Goal: Navigation & Orientation: Find specific page/section

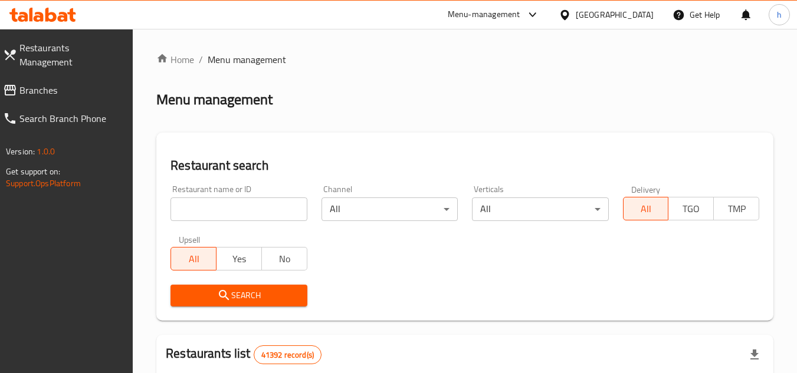
click at [41, 83] on span "Branches" at bounding box center [71, 90] width 104 height 14
click at [51, 83] on span "Branches" at bounding box center [71, 90] width 104 height 14
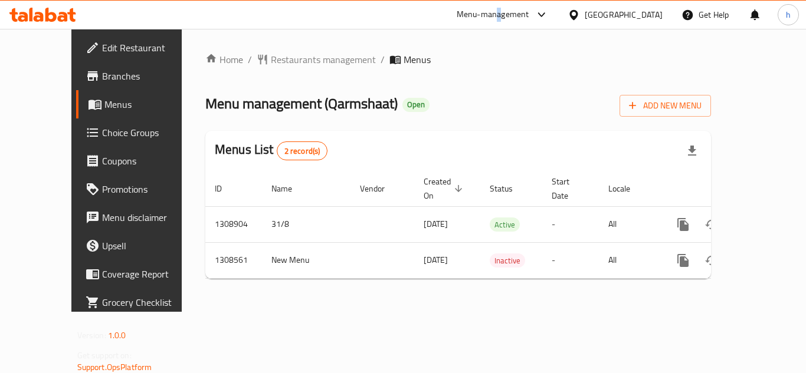
click at [500, 14] on div "Menu-management" at bounding box center [493, 15] width 73 height 14
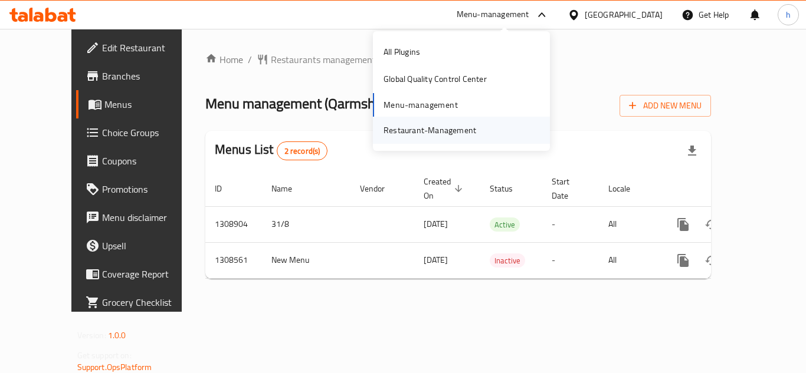
click at [445, 133] on div "Restaurant-Management" at bounding box center [429, 130] width 93 height 13
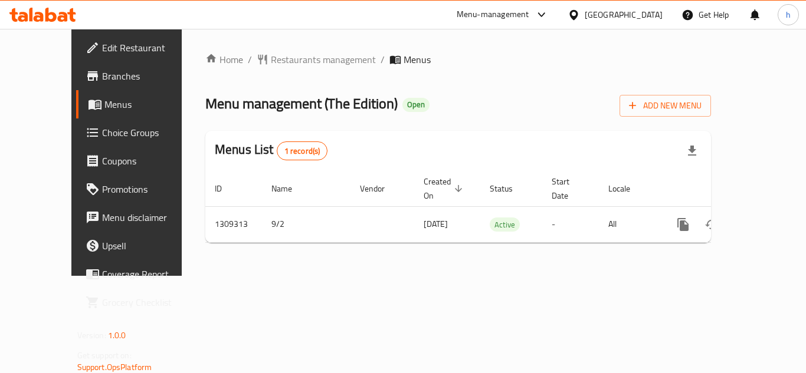
click at [517, 17] on div "Menu-management" at bounding box center [493, 15] width 73 height 14
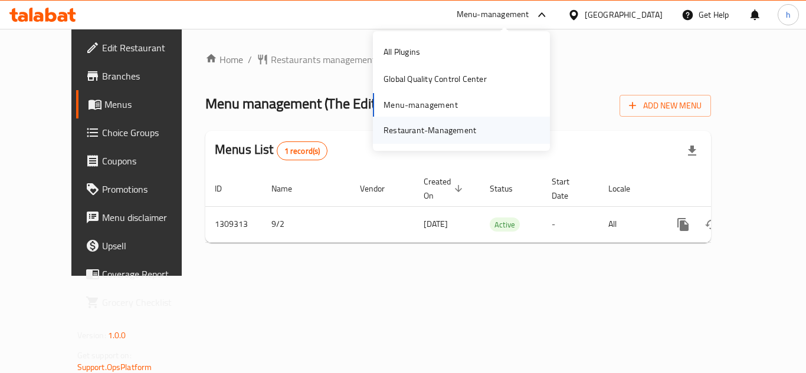
click at [465, 132] on div "Restaurant-Management" at bounding box center [429, 130] width 93 height 13
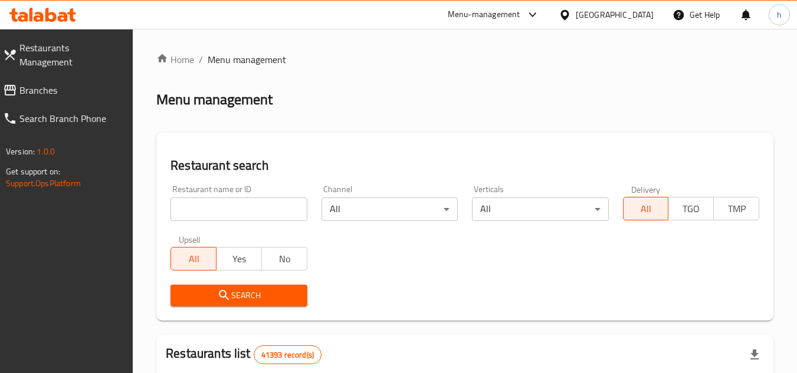
click at [43, 83] on span "Branches" at bounding box center [71, 90] width 104 height 14
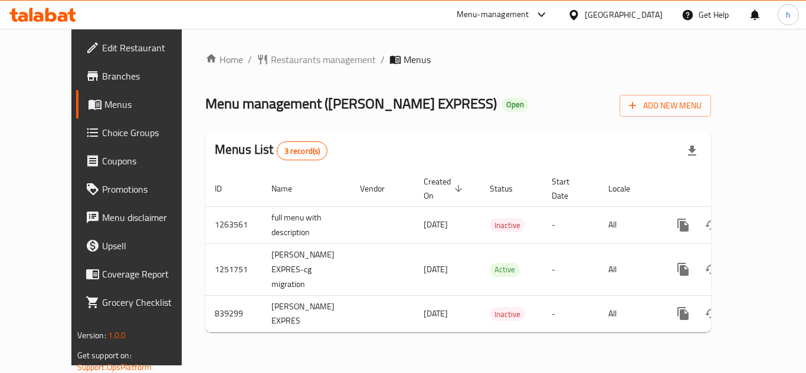
click at [497, 8] on div "Menu-management" at bounding box center [493, 15] width 73 height 14
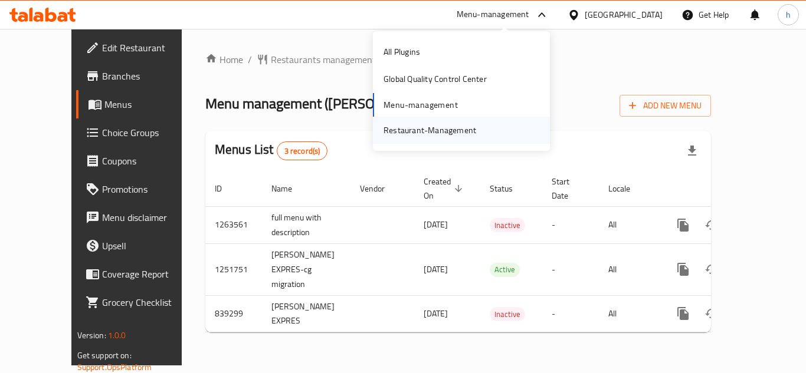
click at [418, 130] on div "Restaurant-Management" at bounding box center [429, 130] width 93 height 13
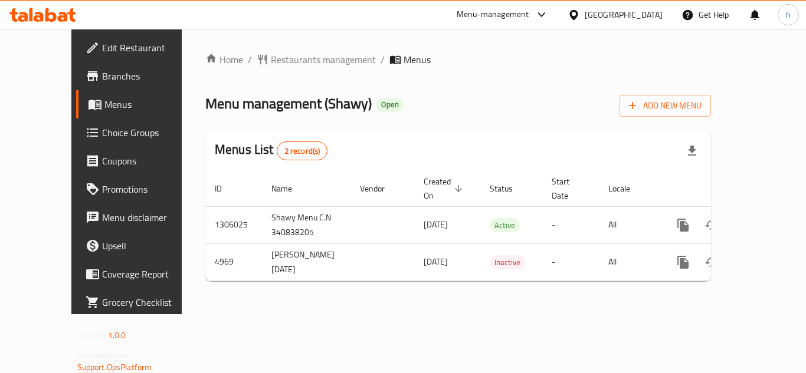
click at [529, 18] on div "Menu-management" at bounding box center [493, 15] width 73 height 14
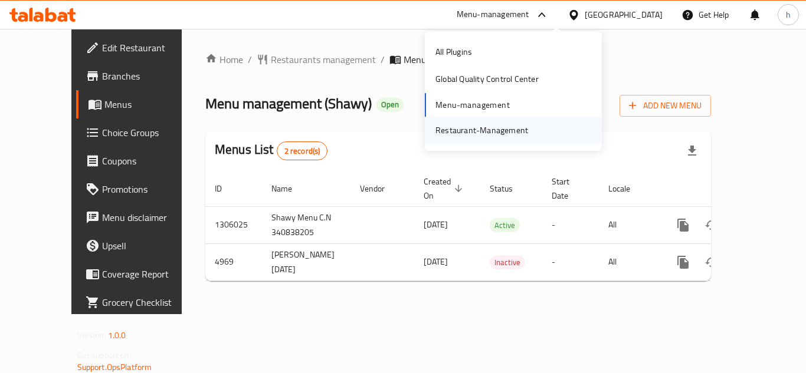
click at [465, 129] on div "Restaurant-Management" at bounding box center [481, 130] width 93 height 13
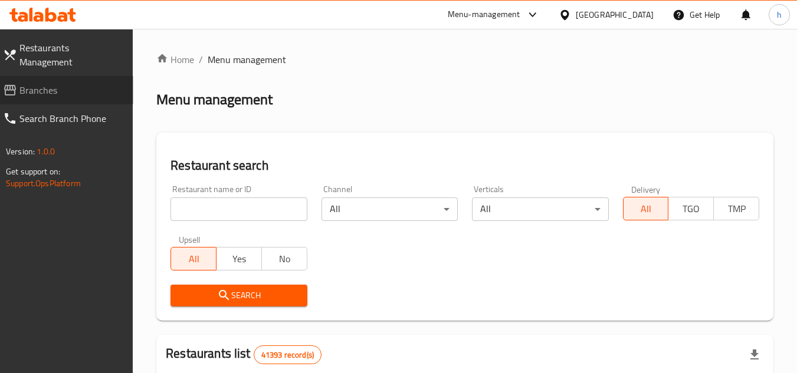
click at [27, 83] on span "Branches" at bounding box center [71, 90] width 104 height 14
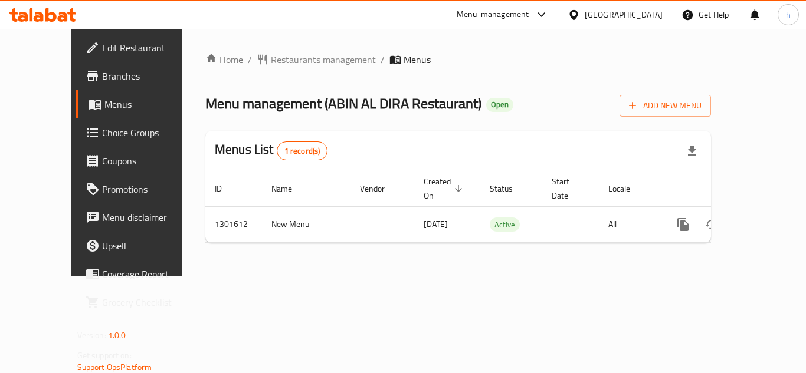
click at [497, 15] on div "Menu-management" at bounding box center [493, 15] width 73 height 14
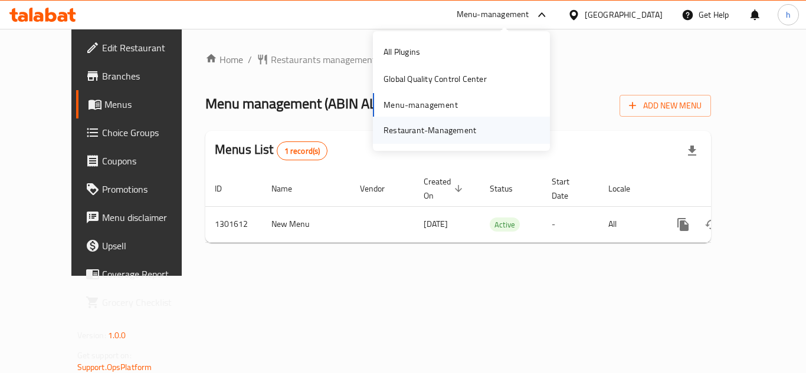
click at [467, 135] on div "Restaurant-Management" at bounding box center [429, 130] width 93 height 13
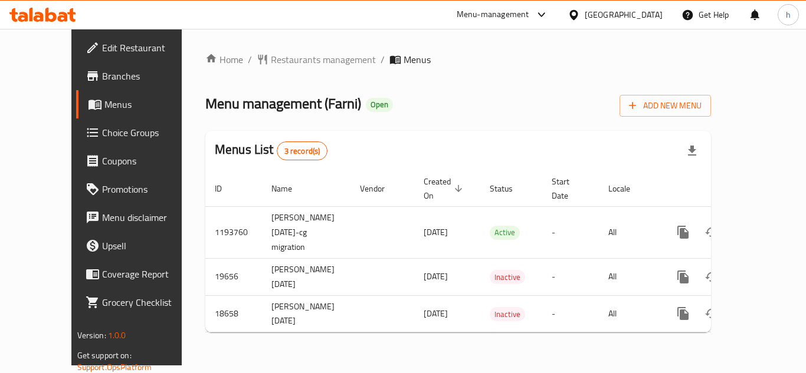
click at [516, 17] on div "Menu-management" at bounding box center [493, 15] width 73 height 14
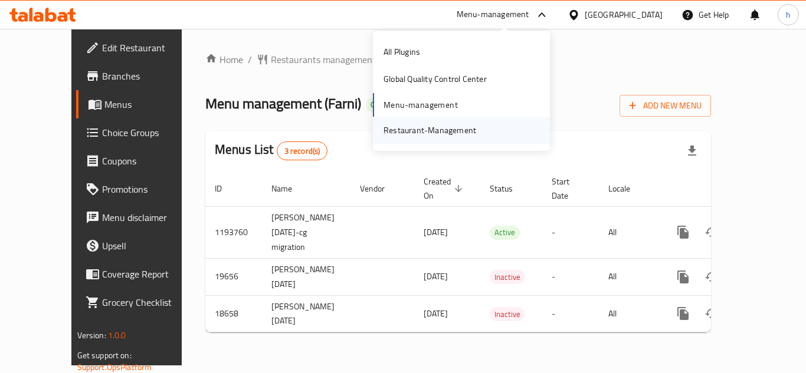
click at [457, 126] on div "Restaurant-Management" at bounding box center [429, 130] width 93 height 13
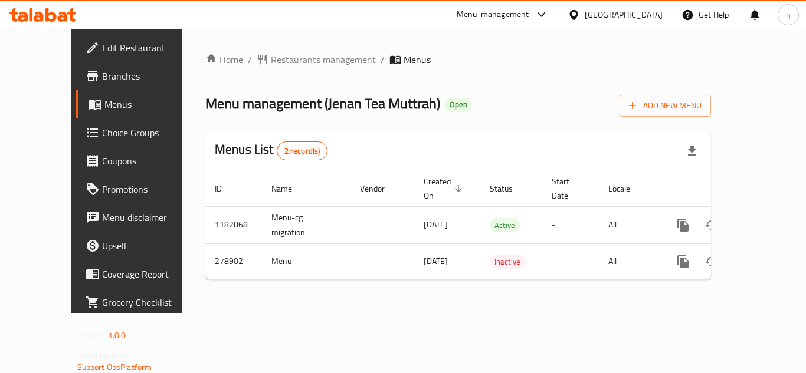
click at [529, 8] on div "Menu-management" at bounding box center [493, 15] width 73 height 14
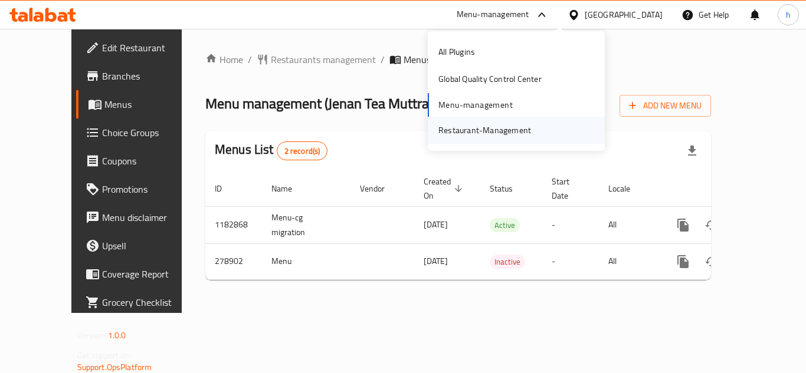
click at [504, 131] on div "Restaurant-Management" at bounding box center [484, 130] width 93 height 13
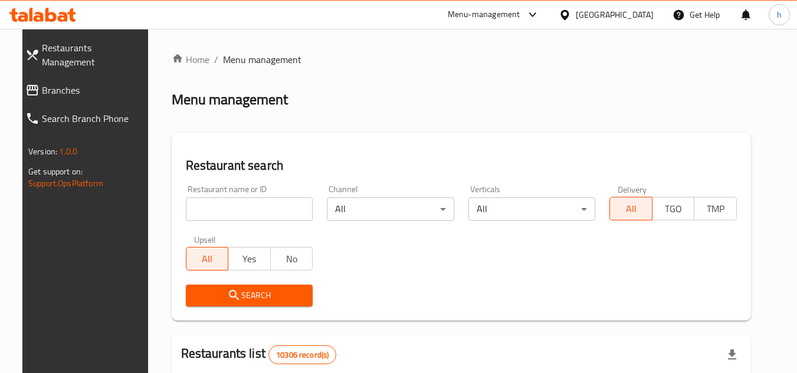
click at [54, 87] on link "Branches" at bounding box center [86, 90] width 140 height 28
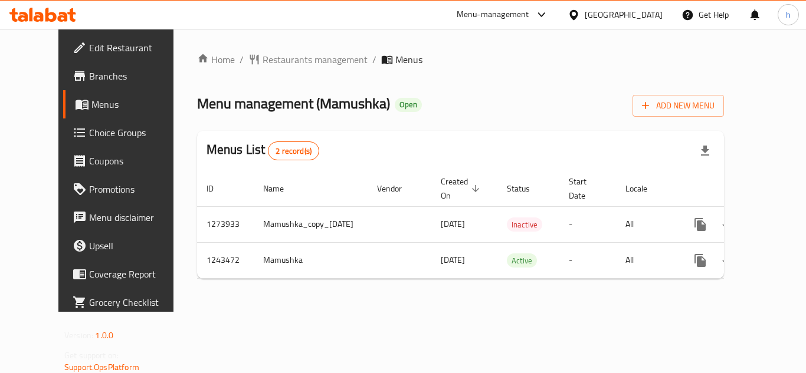
click at [529, 14] on div "Menu-management" at bounding box center [493, 15] width 73 height 14
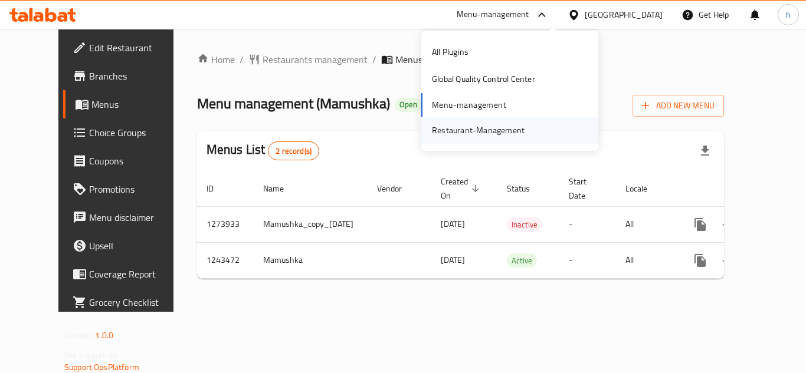
click at [506, 130] on div "Restaurant-Management" at bounding box center [478, 130] width 93 height 13
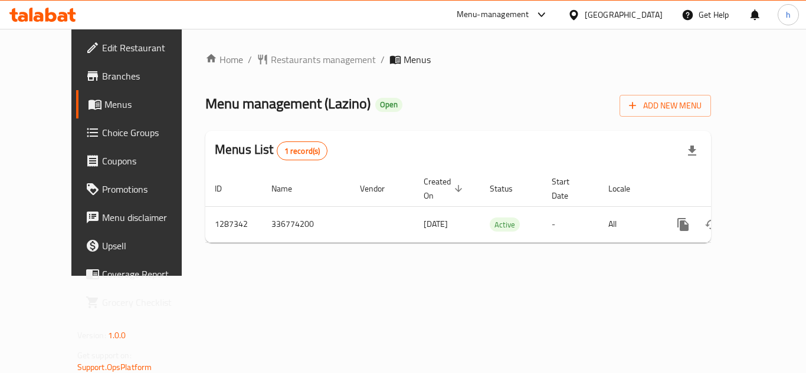
click at [529, 12] on div "Menu-management" at bounding box center [493, 15] width 73 height 14
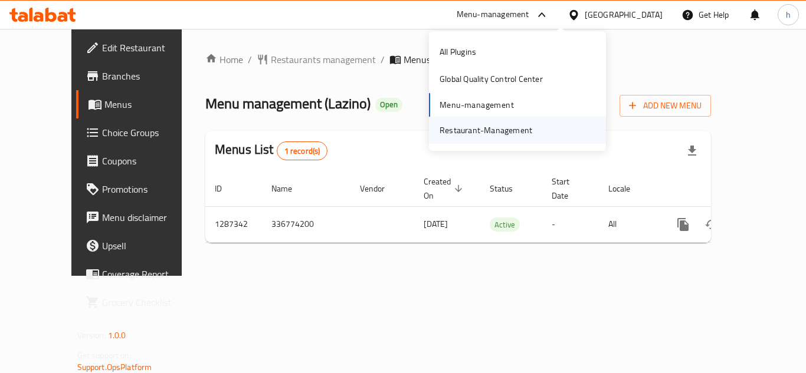
click at [490, 132] on div "Restaurant-Management" at bounding box center [485, 130] width 93 height 13
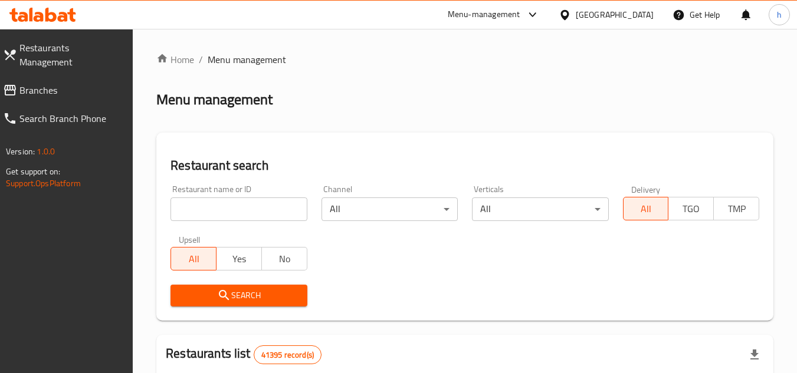
click at [71, 83] on span "Branches" at bounding box center [71, 90] width 104 height 14
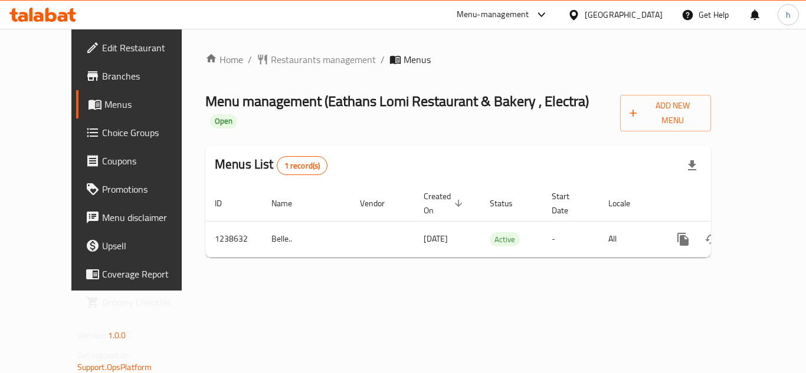
click at [104, 100] on span "Menus" at bounding box center [150, 104] width 92 height 14
click at [104, 98] on span "Menus" at bounding box center [150, 104] width 92 height 14
click at [484, 15] on div "Menu-management" at bounding box center [493, 15] width 73 height 14
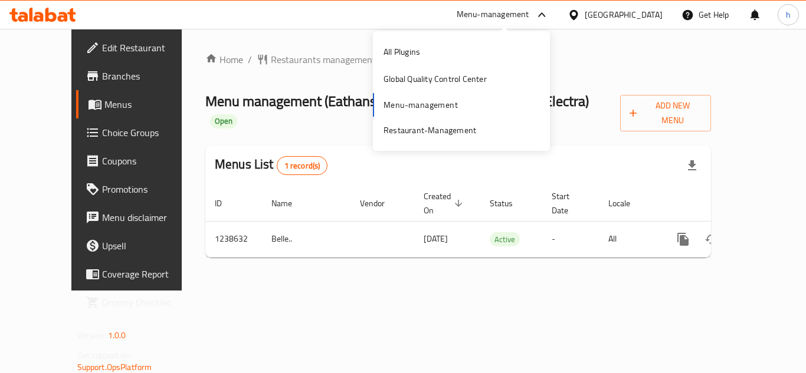
click at [433, 107] on div "All Plugins Global Quality Control Center Menu-management Restaurant-Management" at bounding box center [461, 91] width 177 height 106
click at [441, 134] on div "Restaurant-Management" at bounding box center [429, 130] width 93 height 13
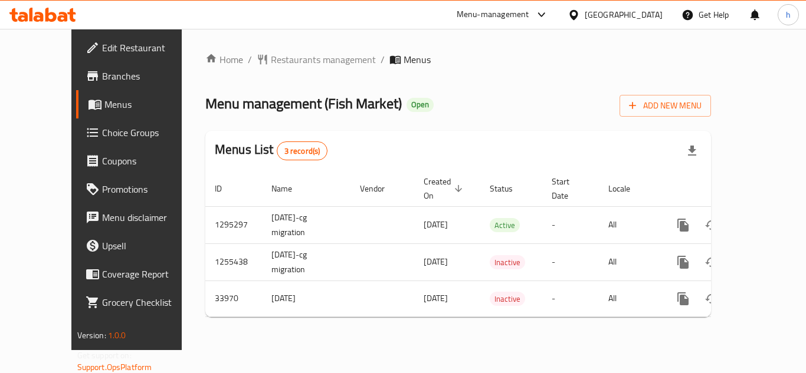
click at [470, 18] on div "Menu-management" at bounding box center [493, 15] width 73 height 14
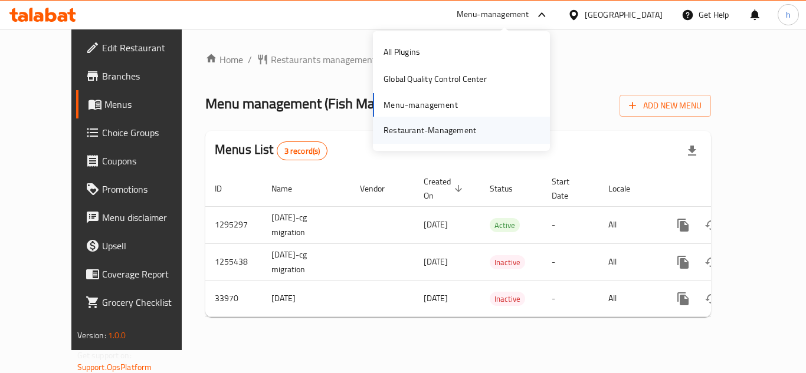
click at [445, 140] on div "Restaurant-Management" at bounding box center [429, 130] width 111 height 27
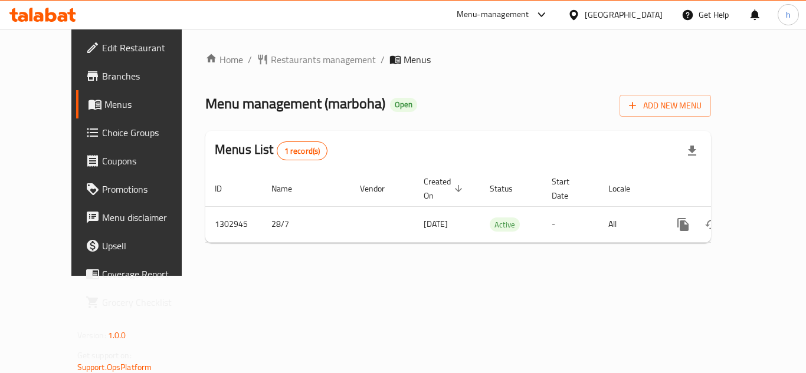
click at [501, 11] on div "Menu-management" at bounding box center [493, 15] width 73 height 14
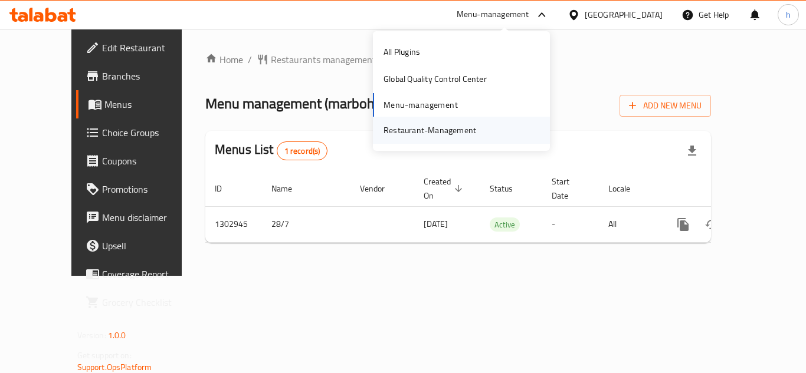
click at [475, 122] on div "Restaurant-Management" at bounding box center [429, 130] width 111 height 27
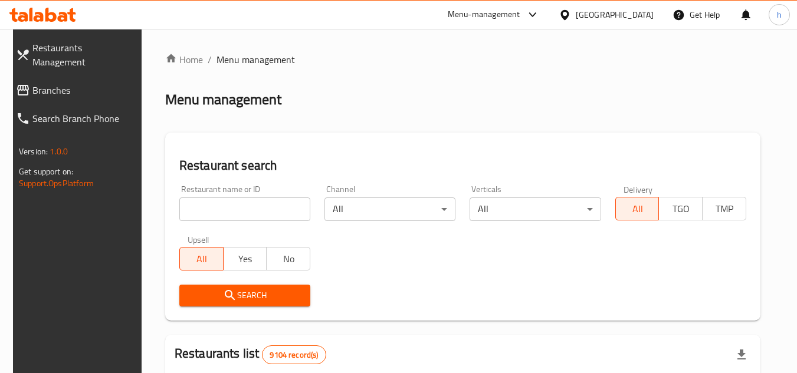
drag, startPoint x: 64, startPoint y: 81, endPoint x: 50, endPoint y: 93, distance: 18.0
click at [64, 83] on span "Branches" at bounding box center [84, 90] width 104 height 14
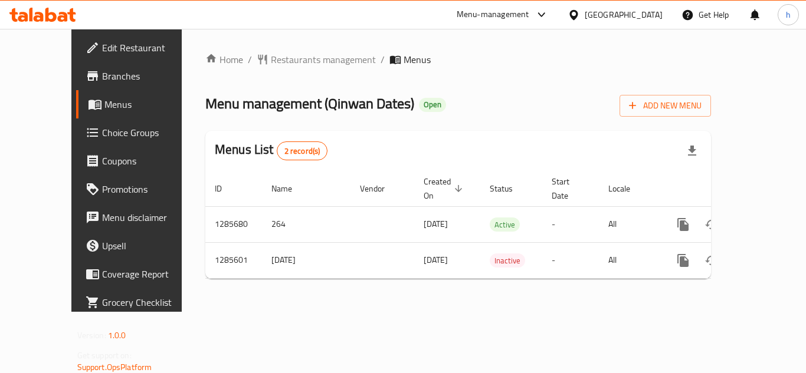
click at [494, 11] on div "Menu-management" at bounding box center [493, 15] width 73 height 14
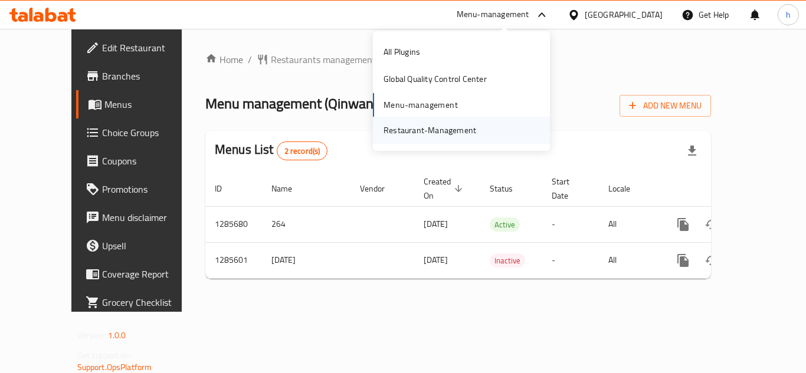
click at [453, 126] on div "Restaurant-Management" at bounding box center [429, 130] width 93 height 13
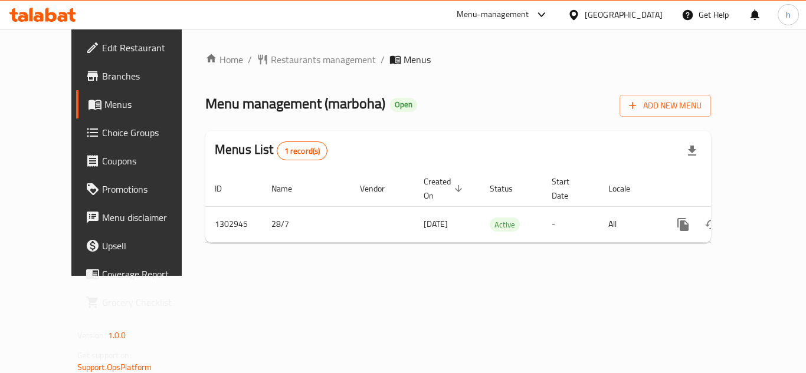
click at [498, 18] on div "Menu-management" at bounding box center [493, 15] width 73 height 14
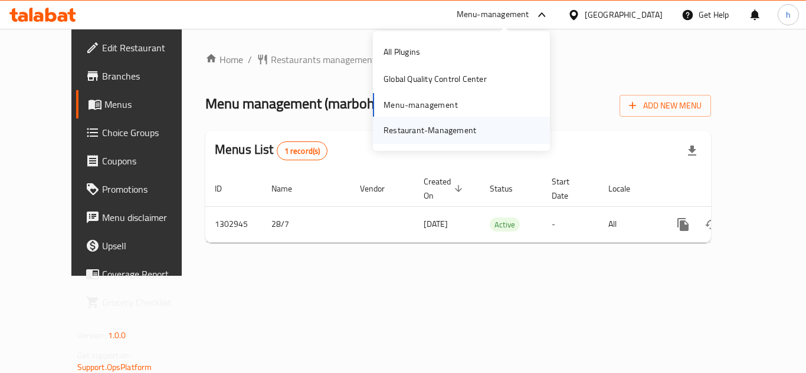
click at [452, 132] on div "Restaurant-Management" at bounding box center [429, 130] width 93 height 13
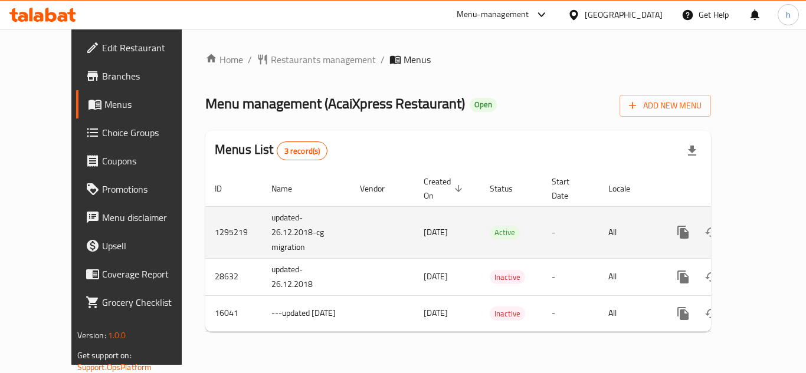
drag, startPoint x: 524, startPoint y: 11, endPoint x: 462, endPoint y: 219, distance: 217.4
click at [524, 11] on div "Menu-management" at bounding box center [493, 15] width 73 height 14
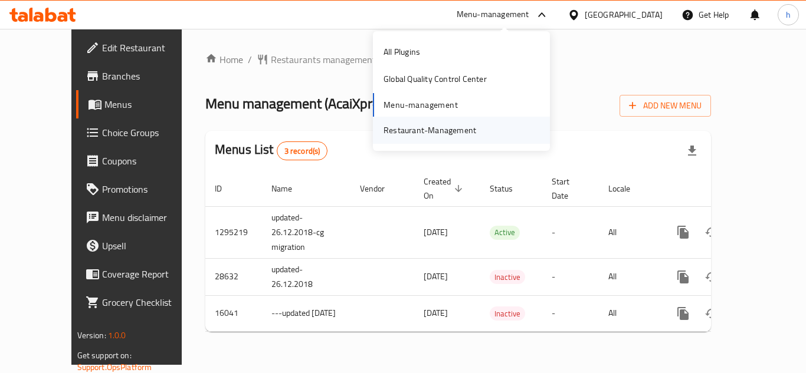
click at [464, 128] on div "Restaurant-Management" at bounding box center [429, 130] width 93 height 13
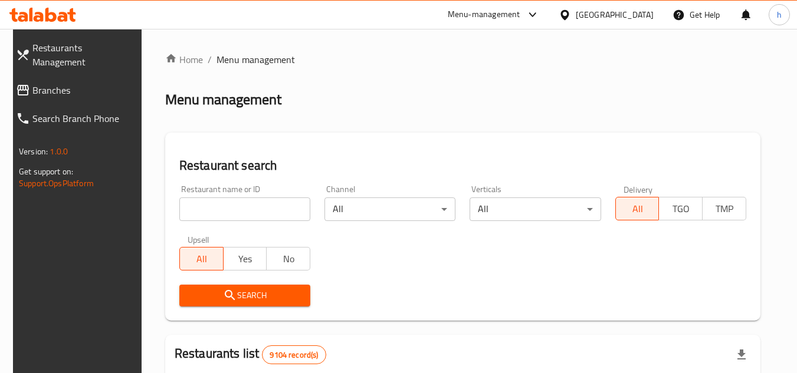
click at [56, 83] on span "Branches" at bounding box center [84, 90] width 104 height 14
